Goal: Task Accomplishment & Management: Complete application form

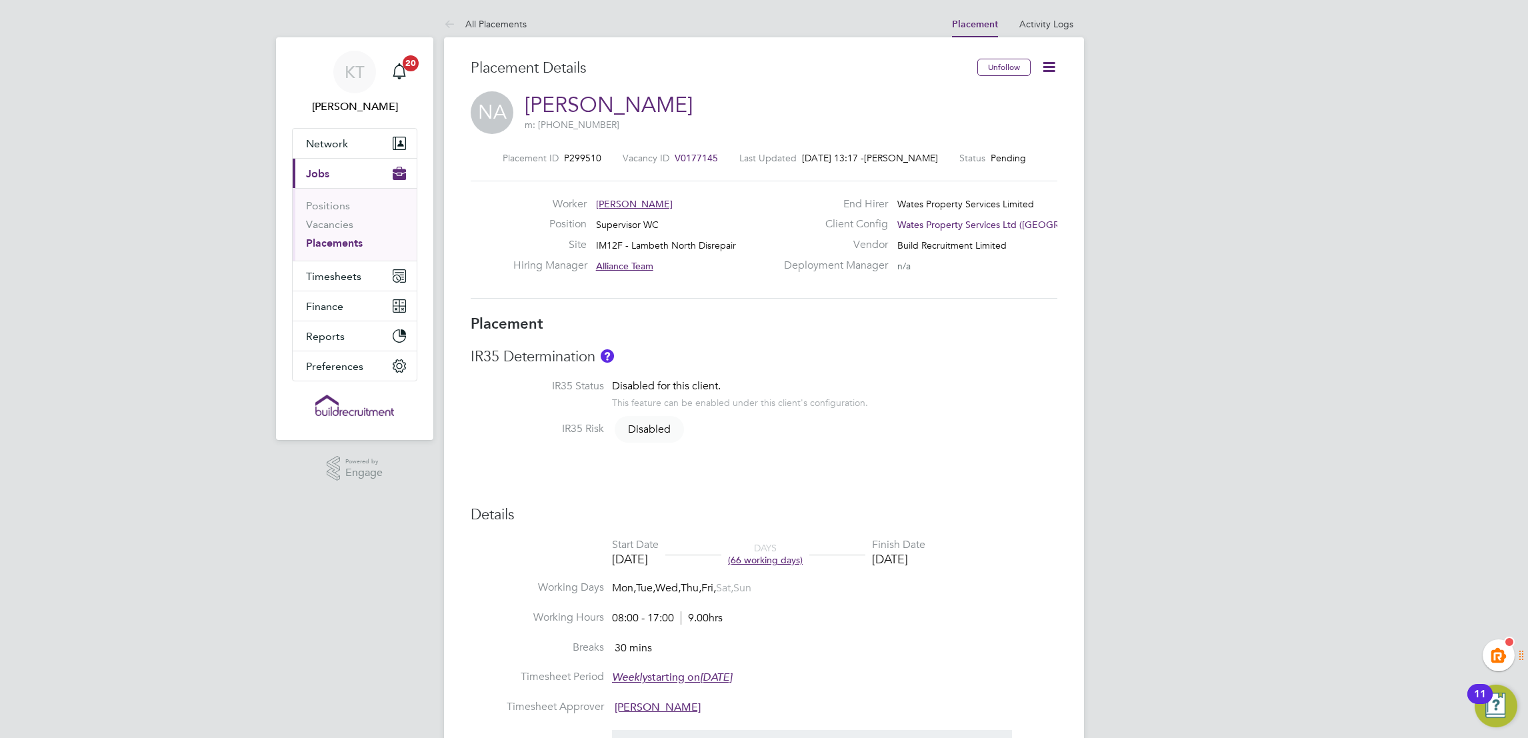
drag, startPoint x: 1428, startPoint y: 144, endPoint x: 1325, endPoint y: 28, distance: 154.9
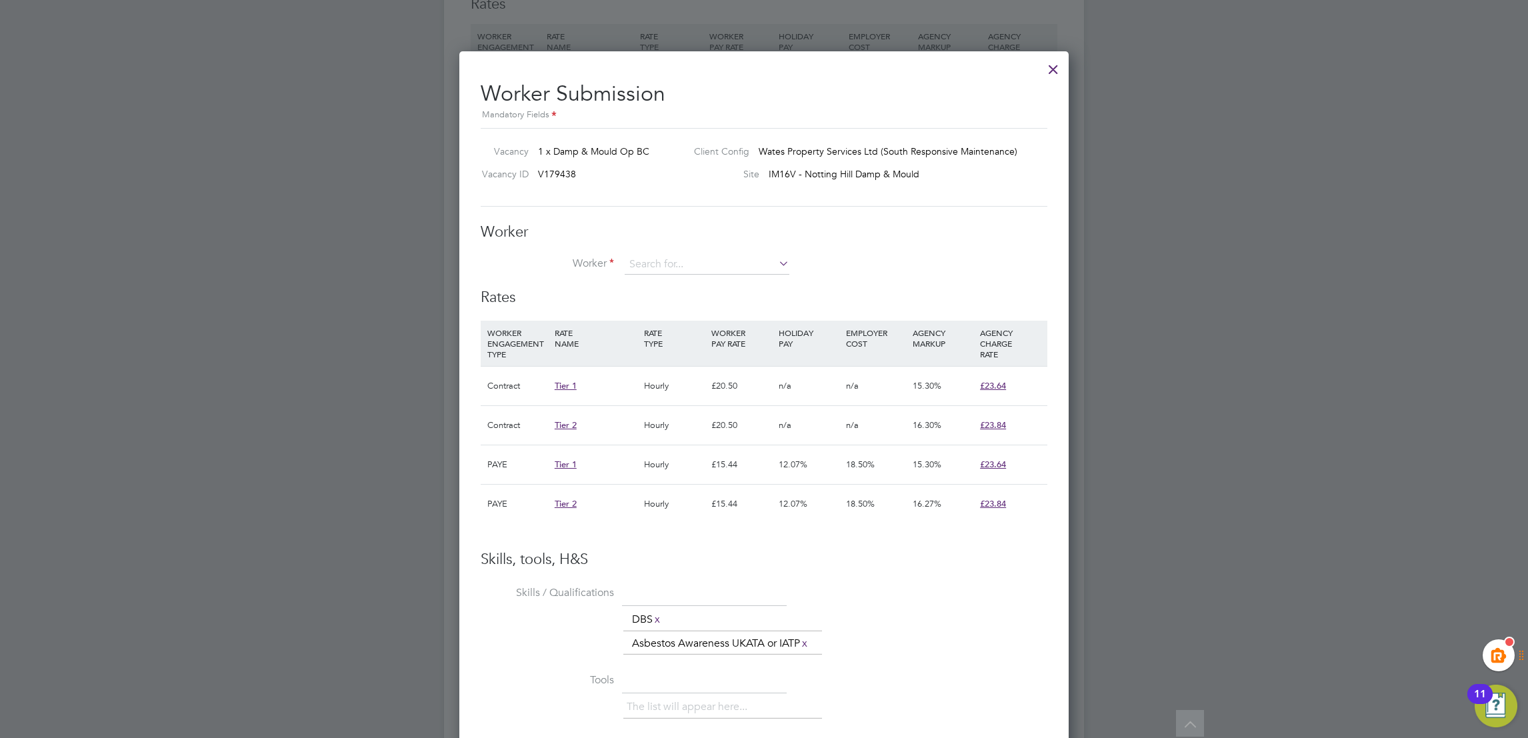
click at [1057, 69] on div at bounding box center [1053, 66] width 24 height 24
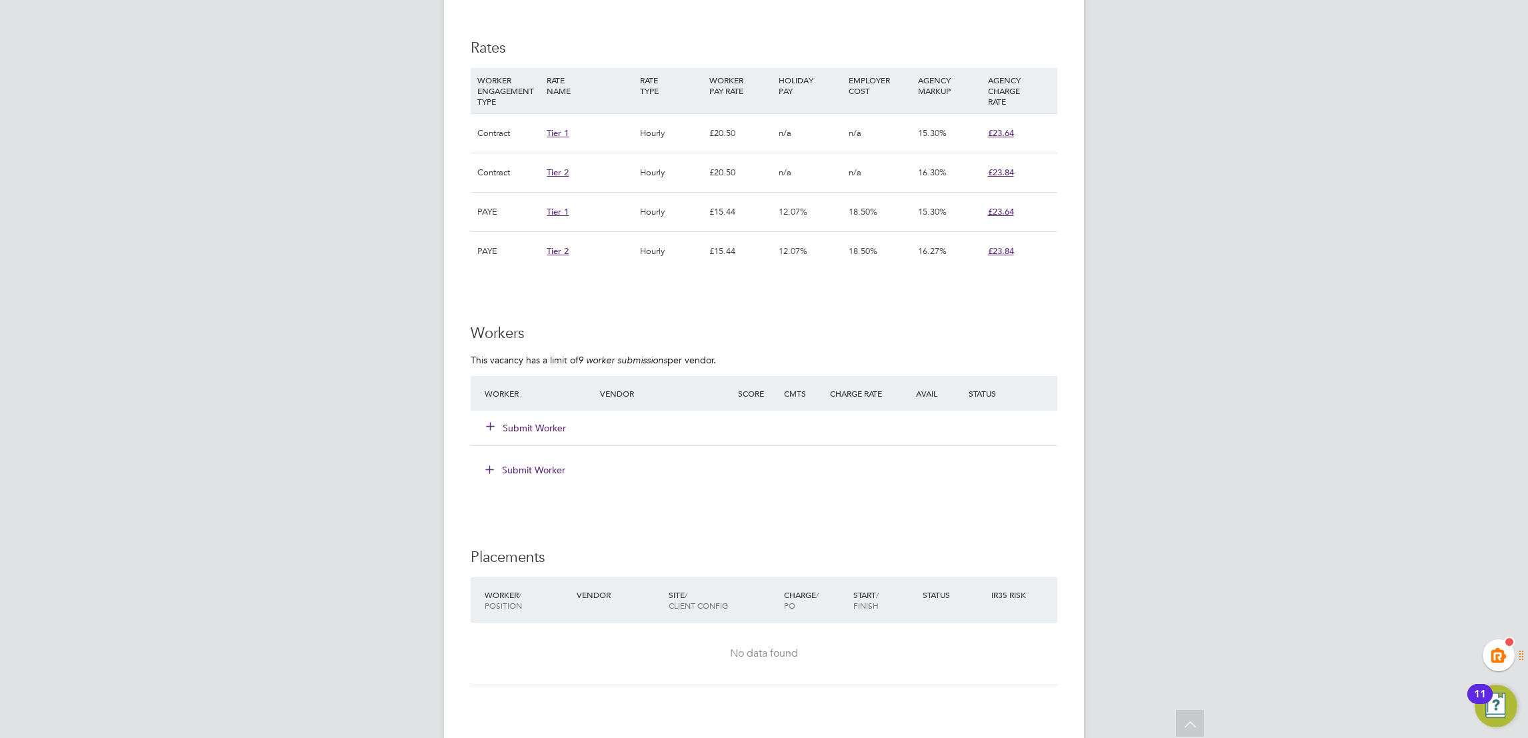
drag, startPoint x: 515, startPoint y: 428, endPoint x: 617, endPoint y: 432, distance: 101.4
click at [517, 431] on button "Submit Worker" at bounding box center [527, 427] width 80 height 13
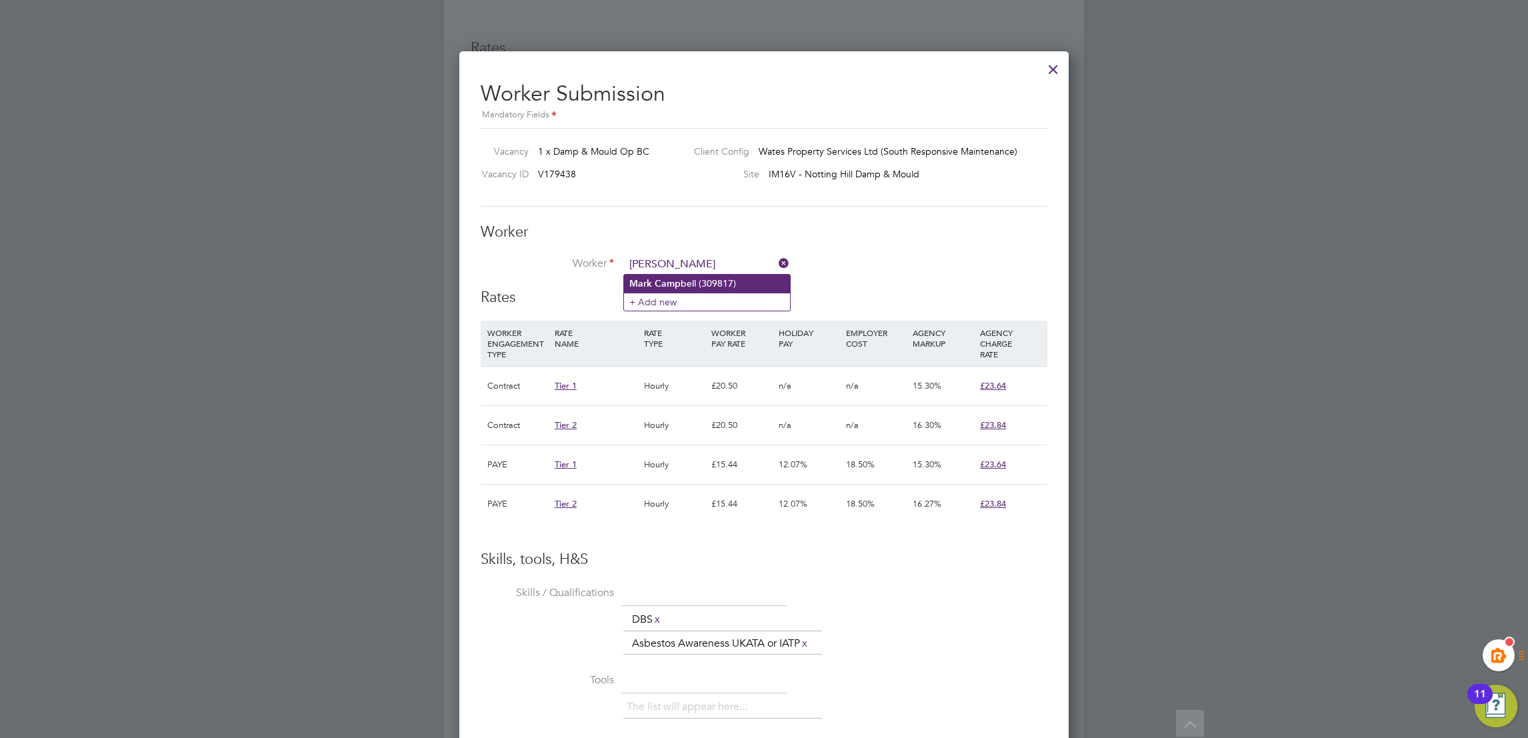
click at [703, 287] on li "[PERSON_NAME] bell (309817)" at bounding box center [707, 284] width 166 height 18
type input "[PERSON_NAME] (309817)"
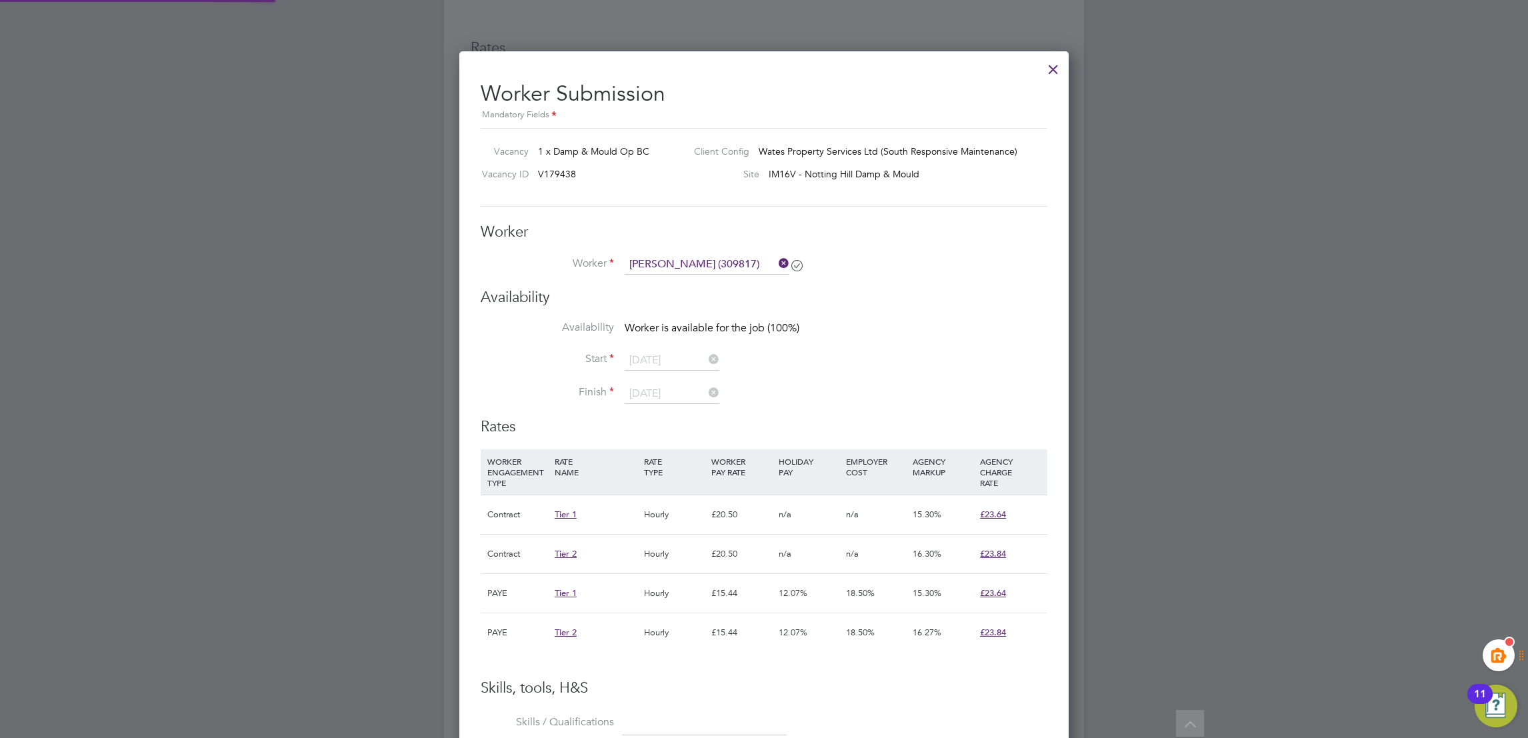
click at [993, 284] on li "Worker [PERSON_NAME] (309817)" at bounding box center [764, 271] width 567 height 33
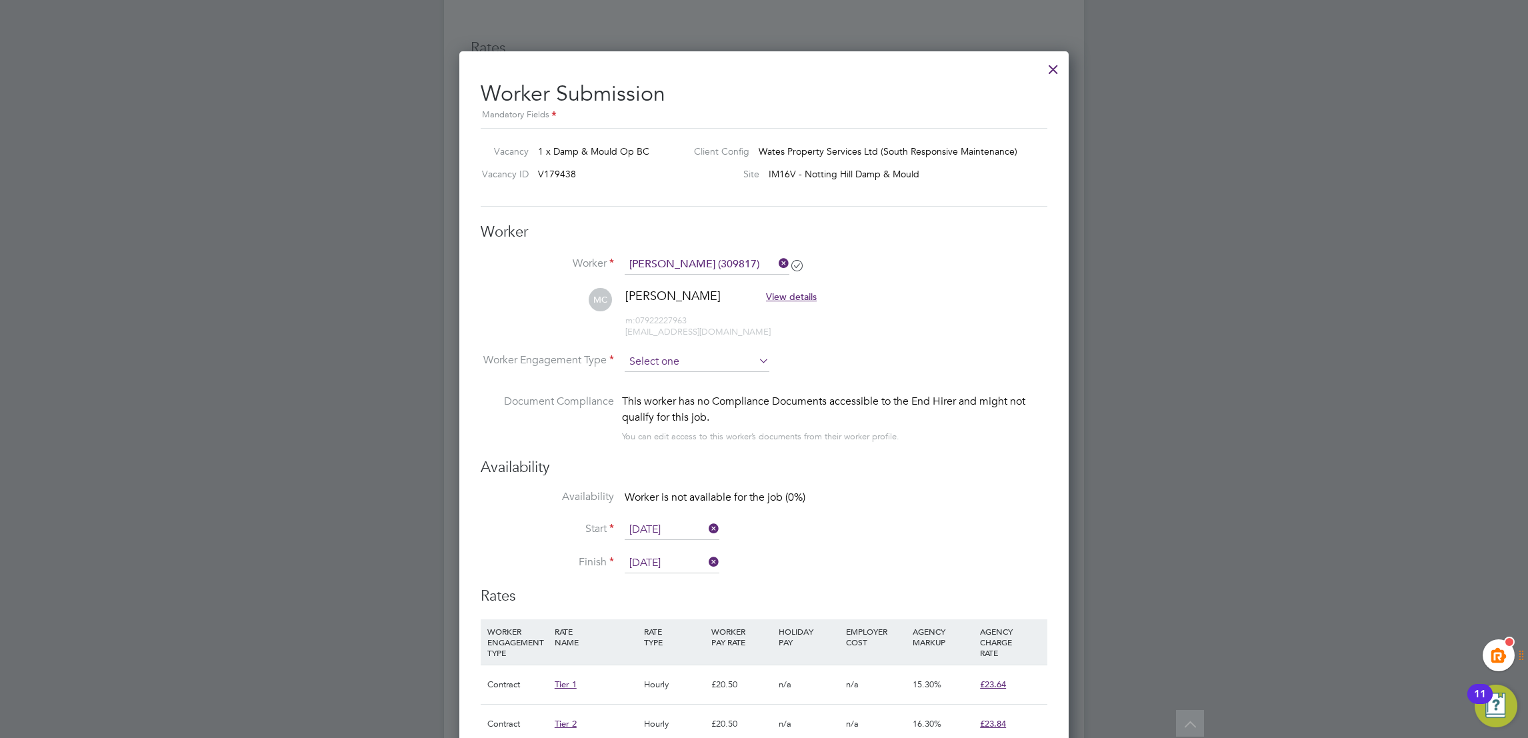
click at [655, 365] on input at bounding box center [697, 362] width 145 height 20
click at [654, 381] on li "Contract" at bounding box center [697, 379] width 146 height 17
type input "Contract"
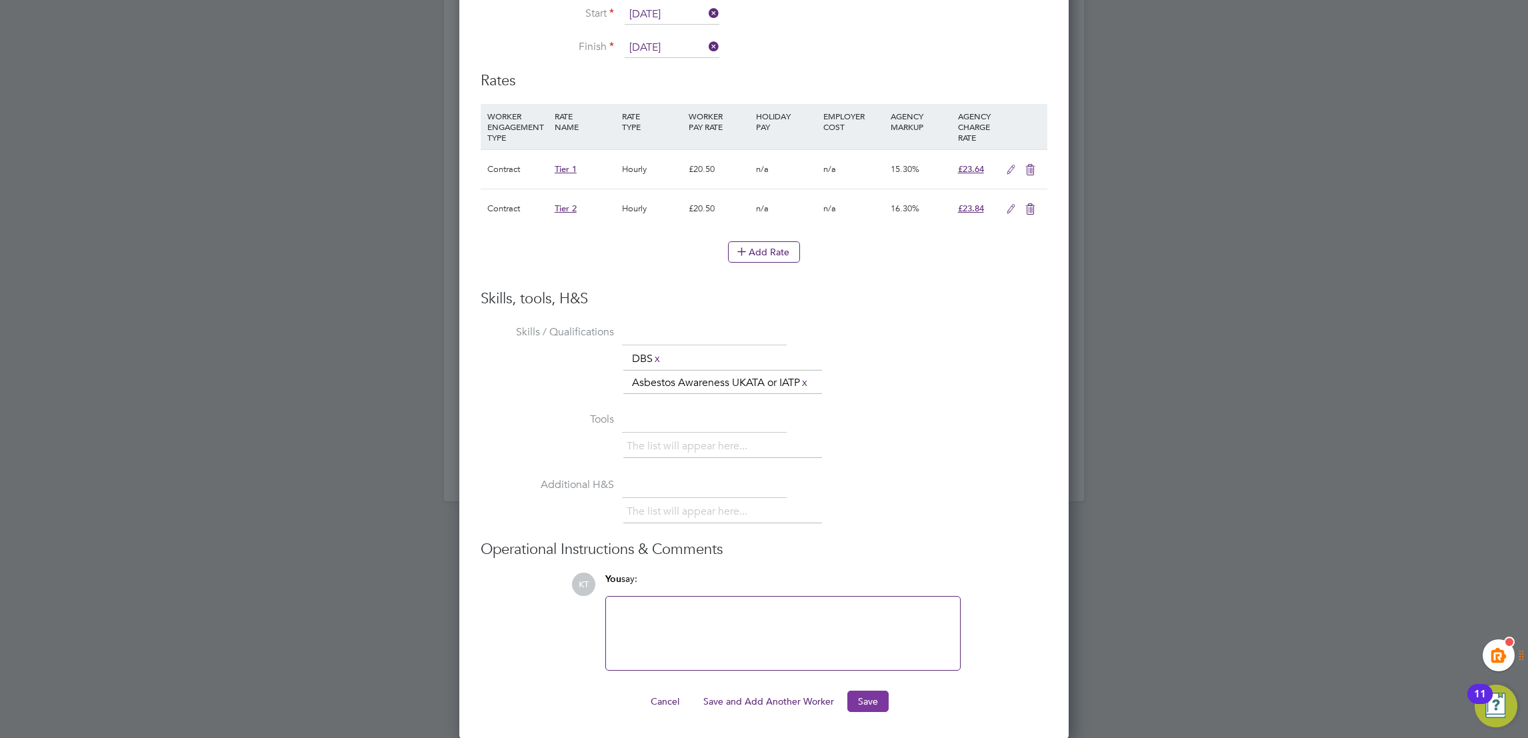
click at [877, 705] on button "Save" at bounding box center [867, 701] width 41 height 21
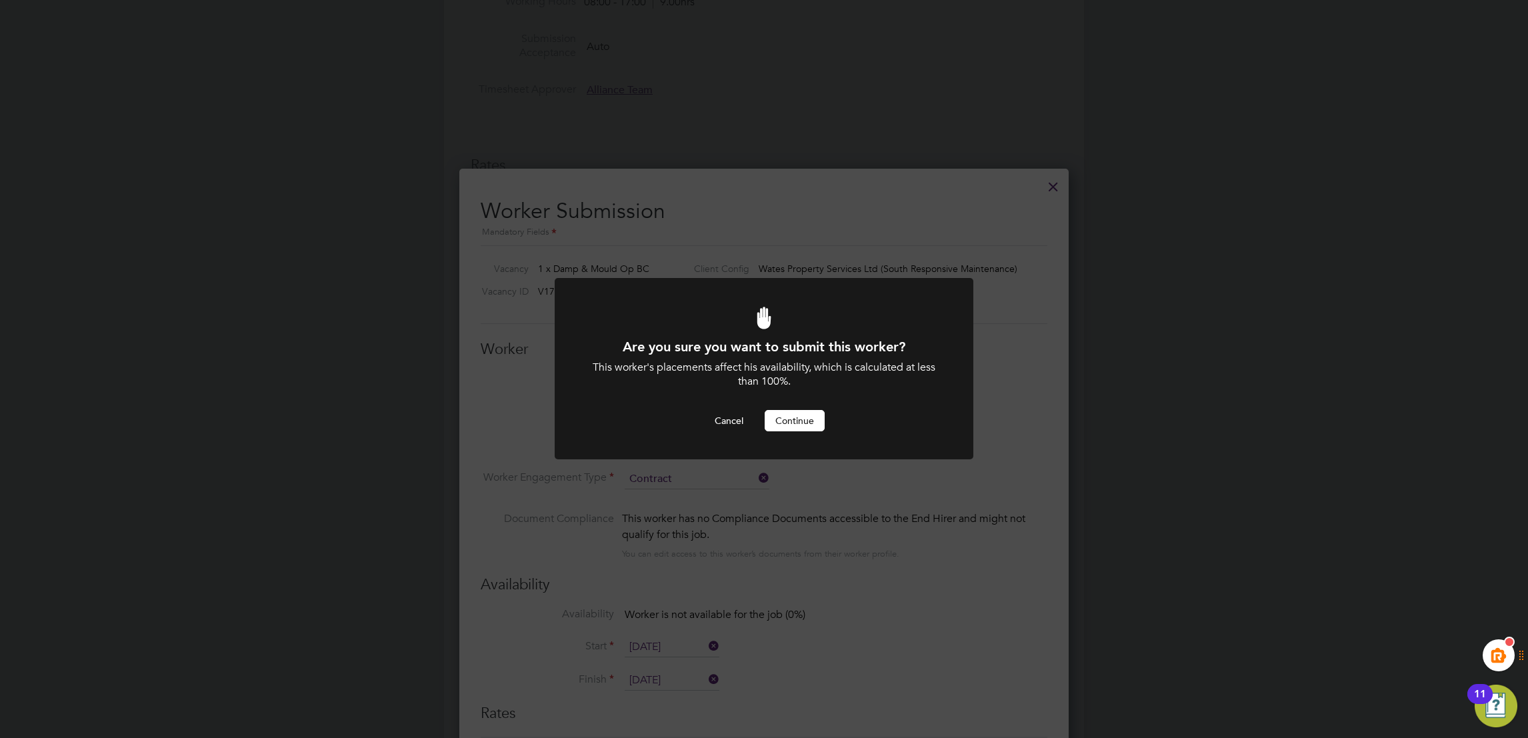
click at [805, 415] on button "Continue" at bounding box center [795, 420] width 60 height 21
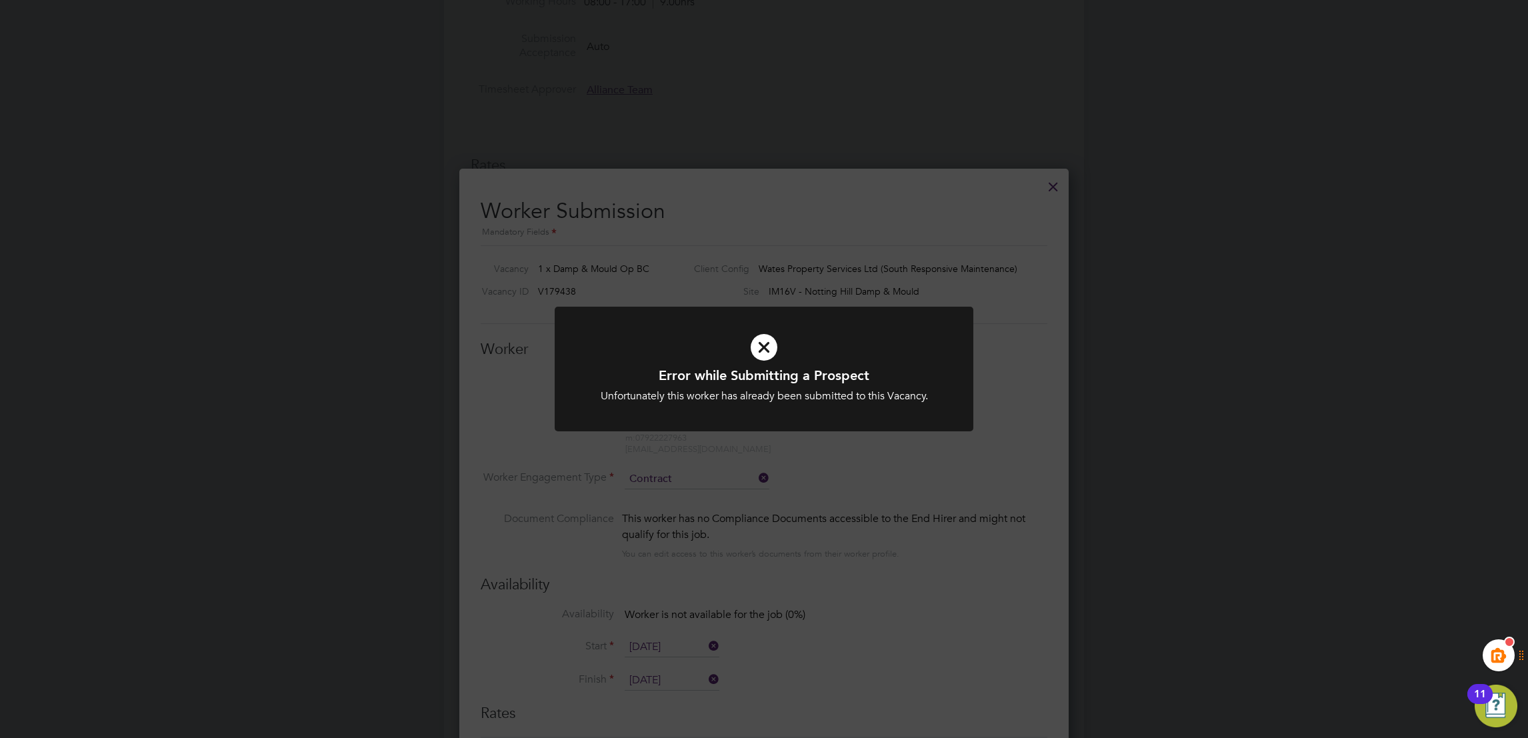
drag, startPoint x: 1045, startPoint y: 403, endPoint x: 987, endPoint y: 340, distance: 85.9
click at [1035, 395] on div "Error while Submitting a Prospect Unfortunately this worker has already been su…" at bounding box center [764, 369] width 1528 height 738
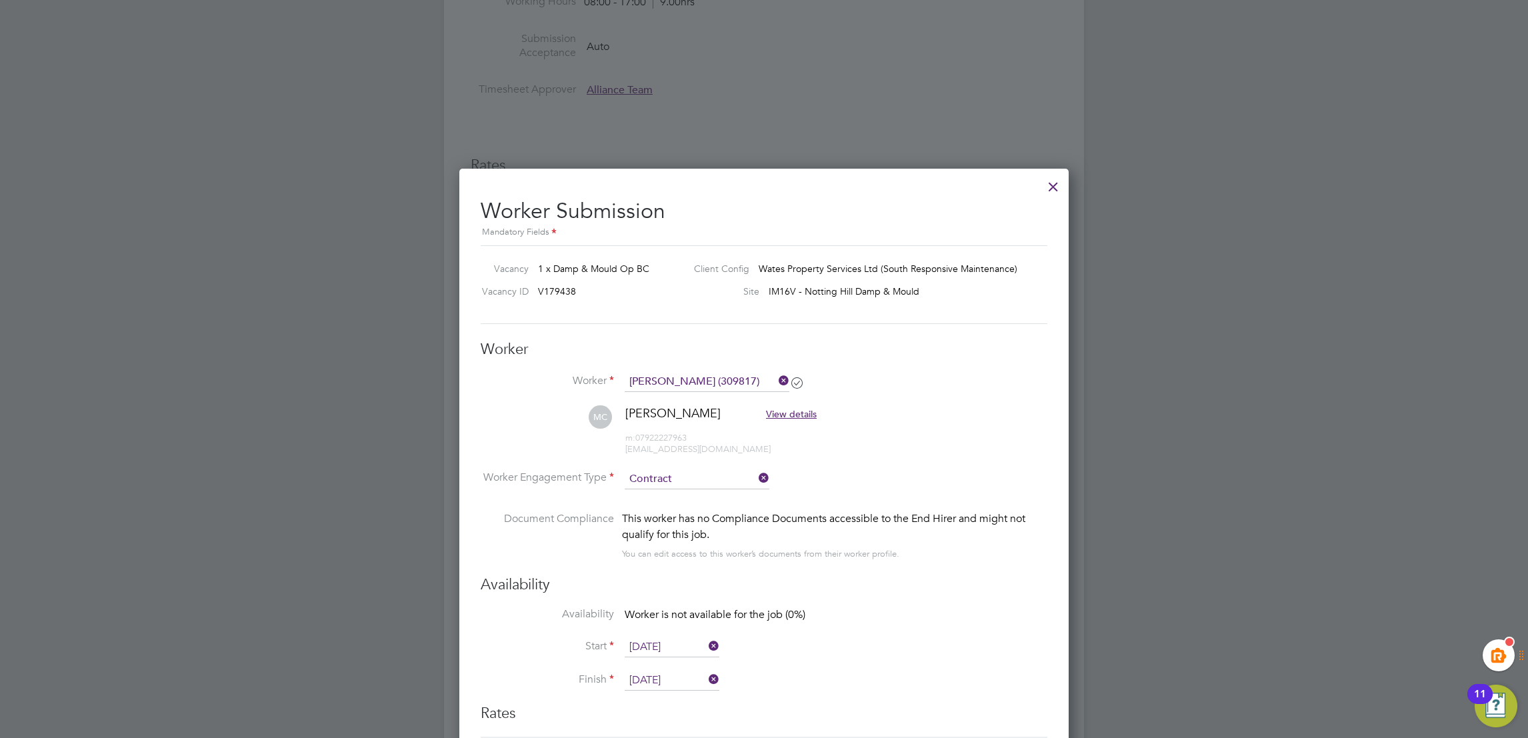
click at [1047, 185] on div at bounding box center [1053, 183] width 24 height 24
